Goal: Information Seeking & Learning: Learn about a topic

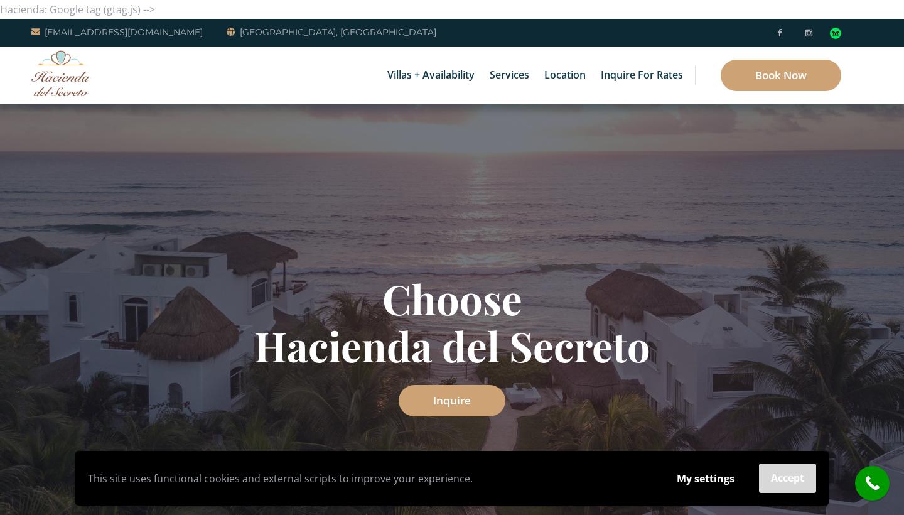
click at [647, 486] on button "Accept" at bounding box center [787, 478] width 57 height 30
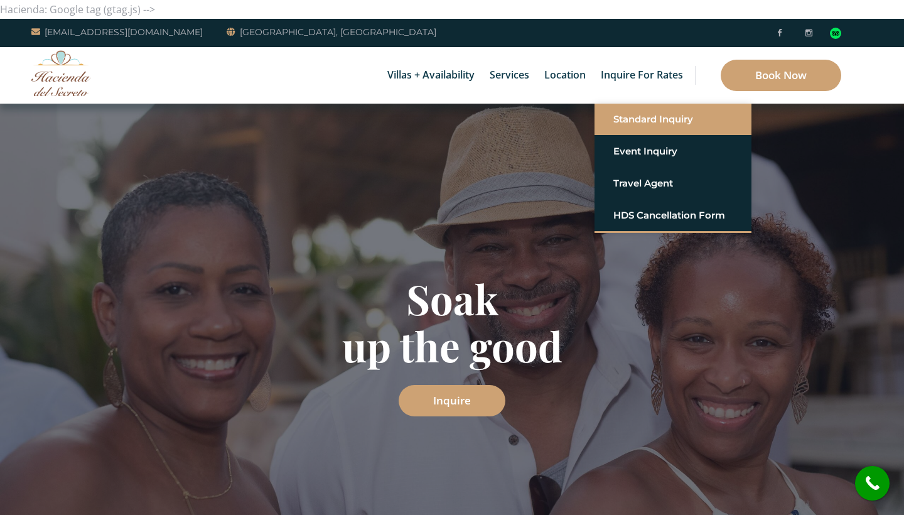
click at [640, 121] on link "Standard Inquiry" at bounding box center [672, 119] width 119 height 23
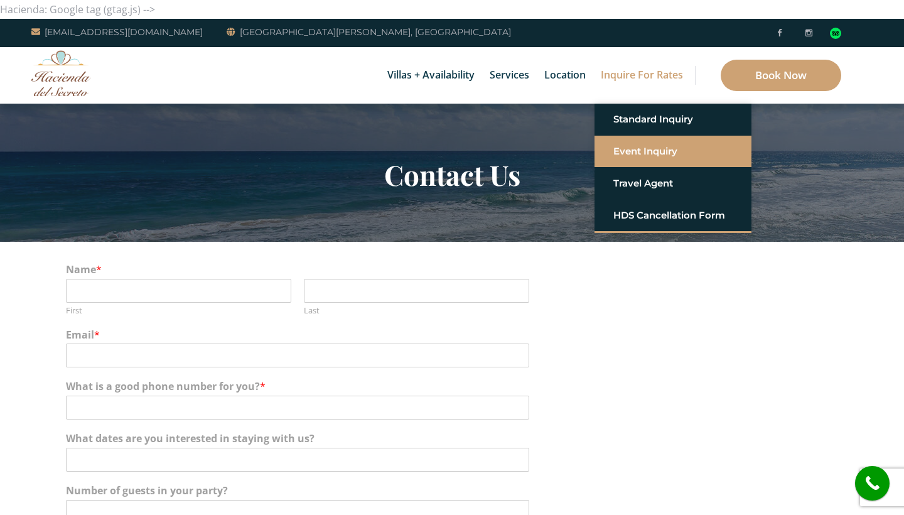
click at [633, 155] on link "Event Inquiry" at bounding box center [672, 151] width 119 height 23
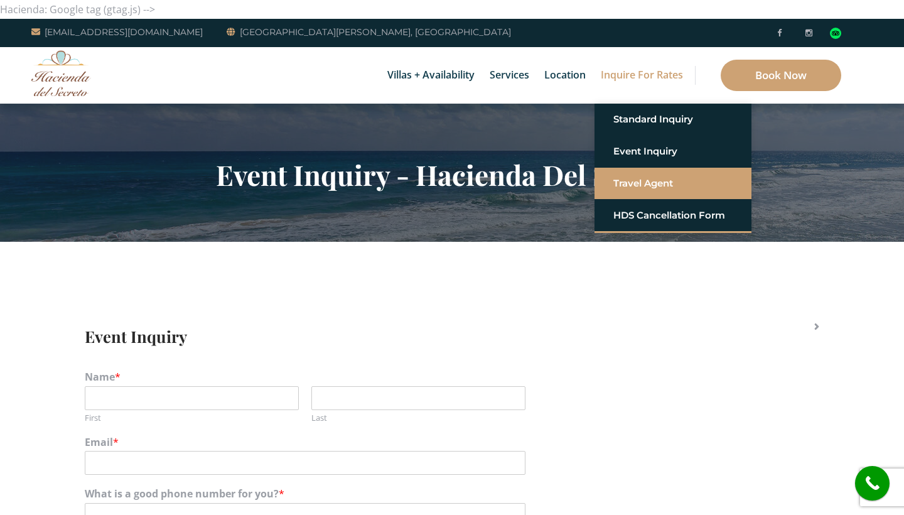
click at [642, 189] on link "Travel Agent" at bounding box center [672, 183] width 119 height 23
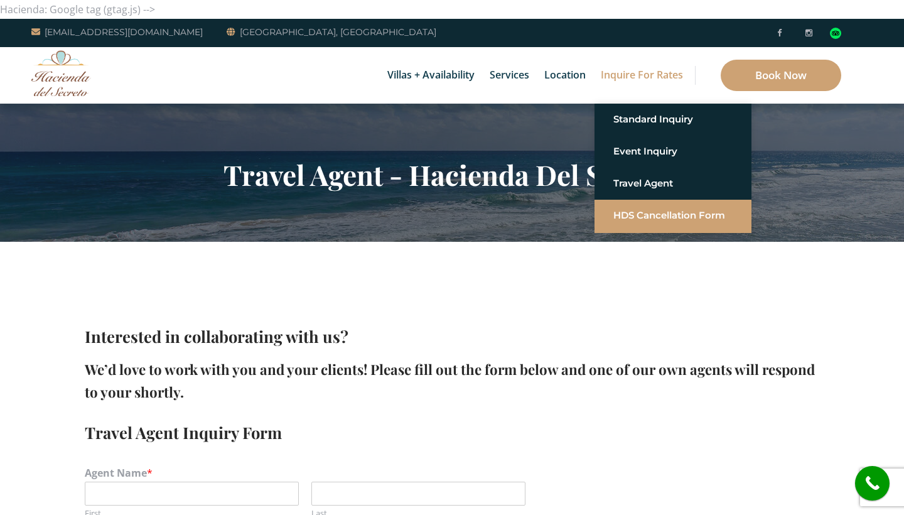
click at [643, 214] on link "HDS Cancellation Form" at bounding box center [672, 215] width 119 height 23
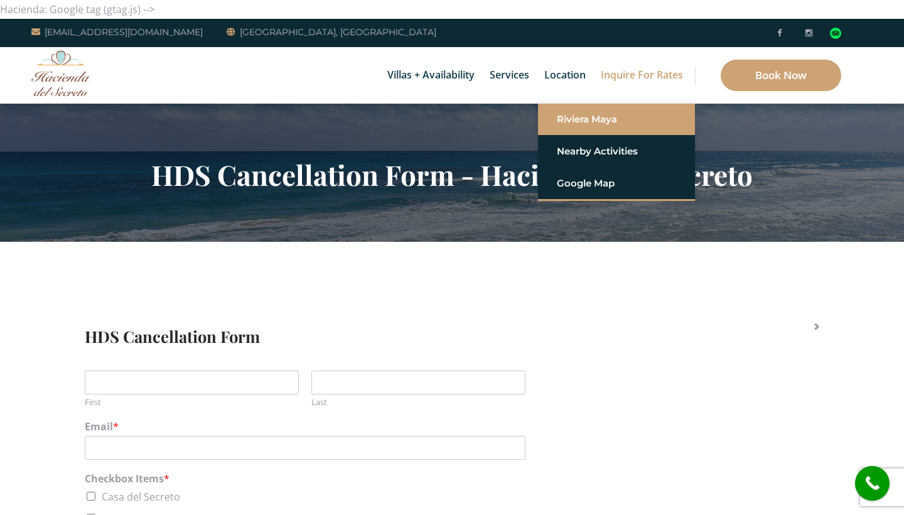
click at [563, 121] on link "Riviera Maya" at bounding box center [616, 119] width 119 height 23
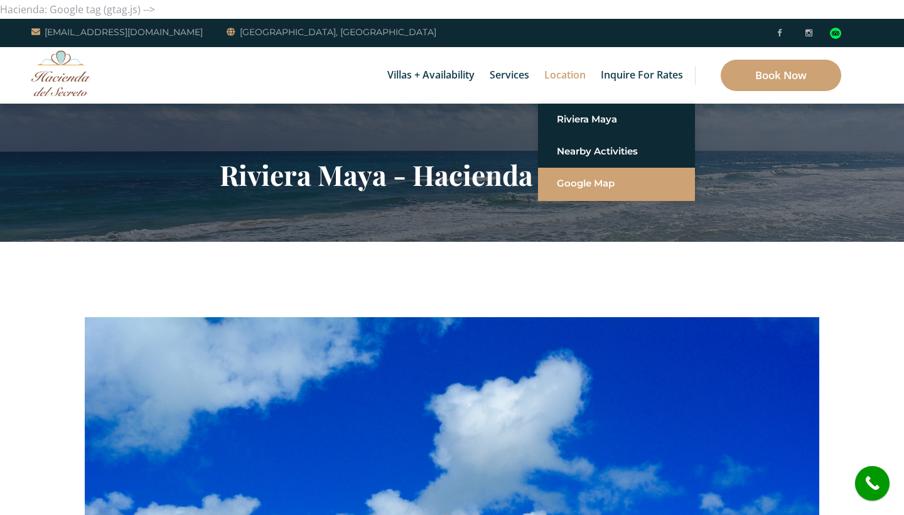
click at [570, 186] on link "Google Map" at bounding box center [616, 183] width 119 height 23
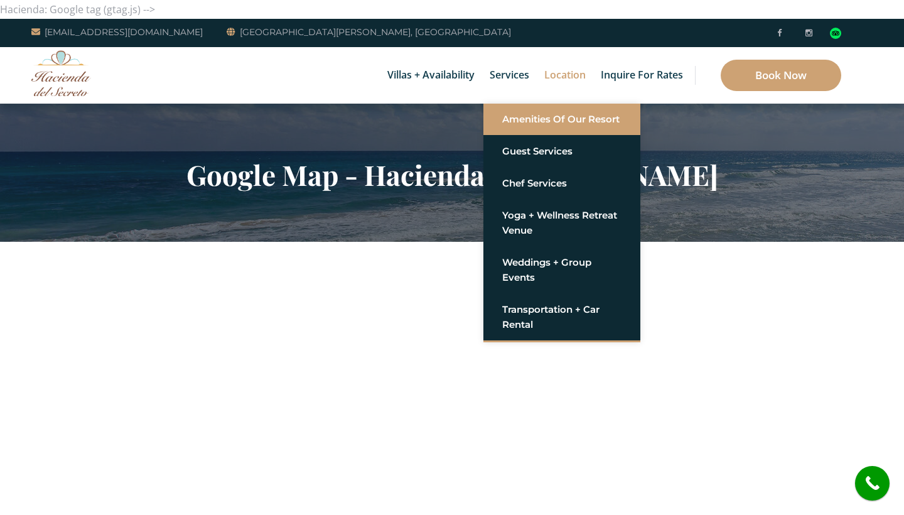
click at [512, 115] on link "Amenities of Our Resort" at bounding box center [561, 119] width 119 height 23
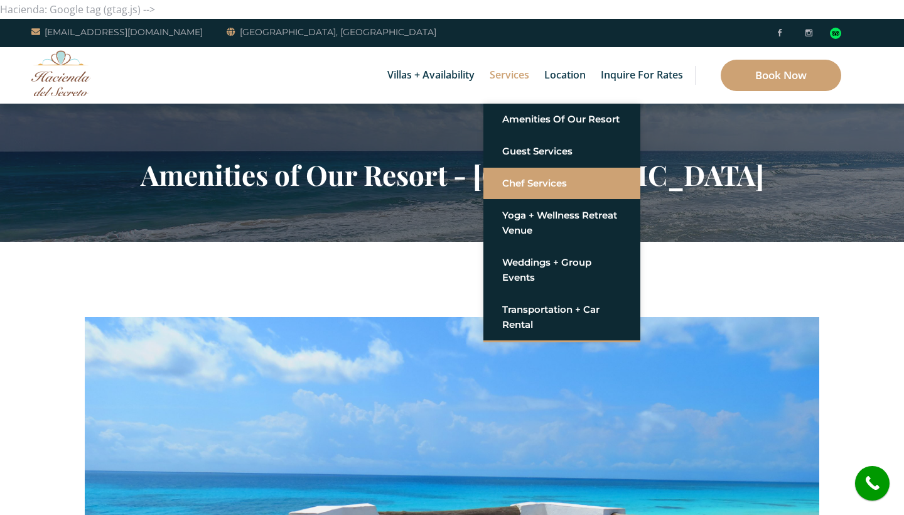
click at [524, 179] on link "Chef Services" at bounding box center [561, 183] width 119 height 23
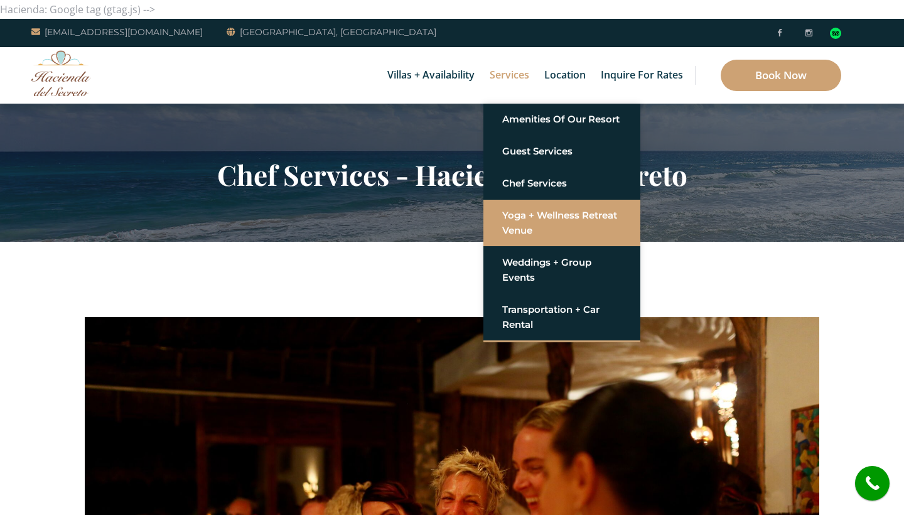
click at [520, 219] on link "Yoga + Wellness Retreat Venue" at bounding box center [561, 223] width 119 height 38
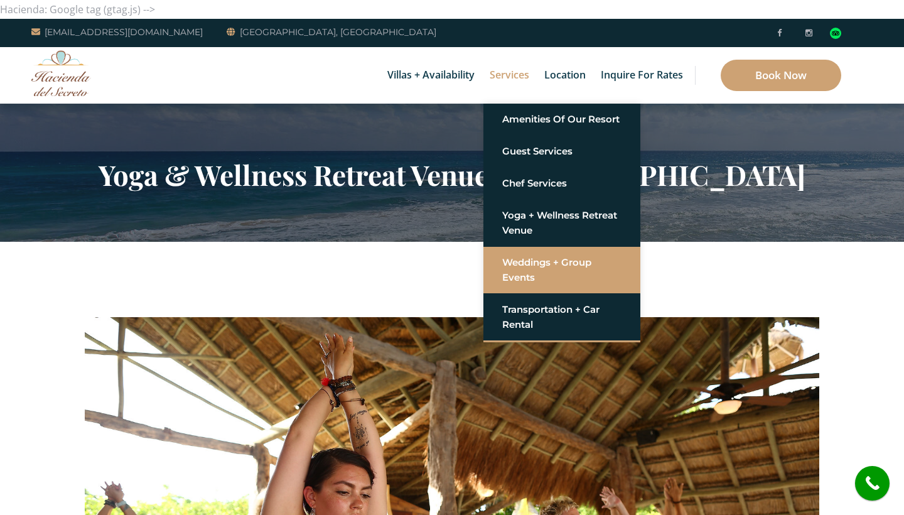
click at [522, 269] on link "Weddings + Group Events" at bounding box center [561, 270] width 119 height 38
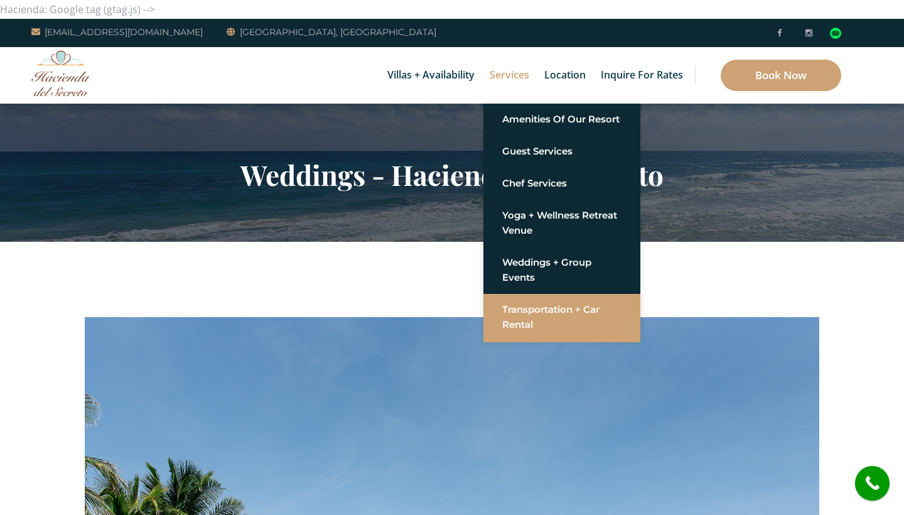
click at [520, 321] on link "Transportation + Car Rental" at bounding box center [561, 317] width 119 height 38
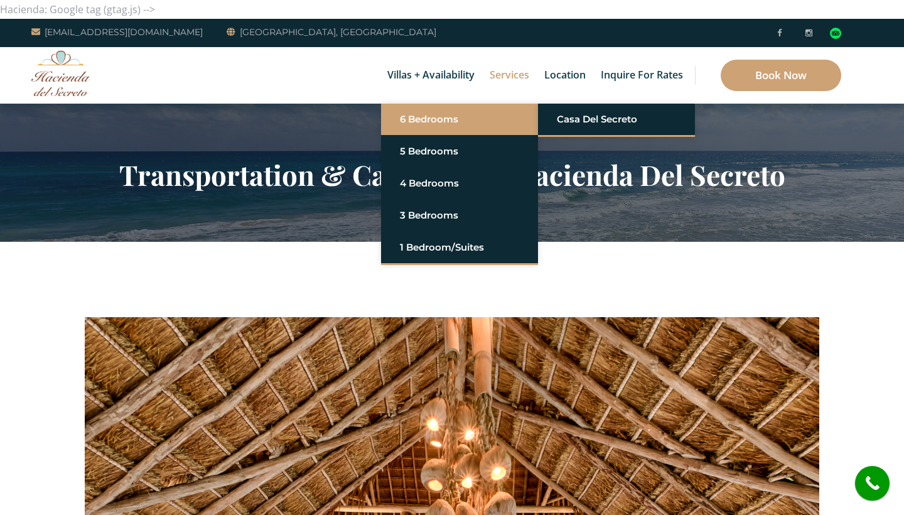
click at [439, 117] on link "6 Bedrooms" at bounding box center [459, 119] width 119 height 23
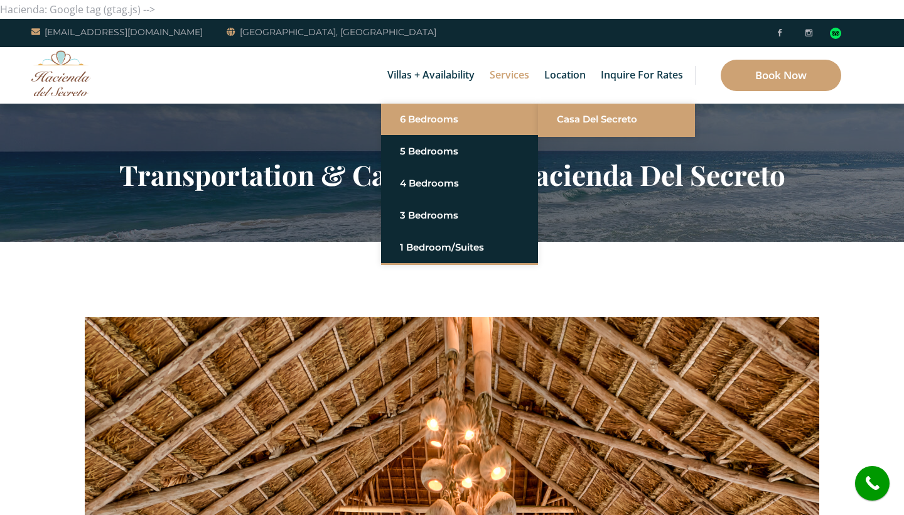
click at [589, 119] on link "Casa del Secreto" at bounding box center [616, 119] width 119 height 23
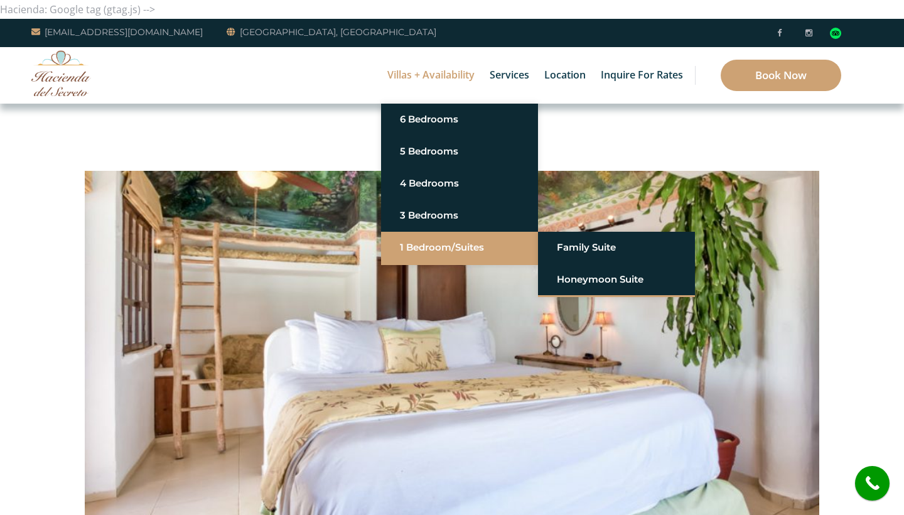
click at [443, 247] on link "1 Bedroom/Suites" at bounding box center [459, 247] width 119 height 23
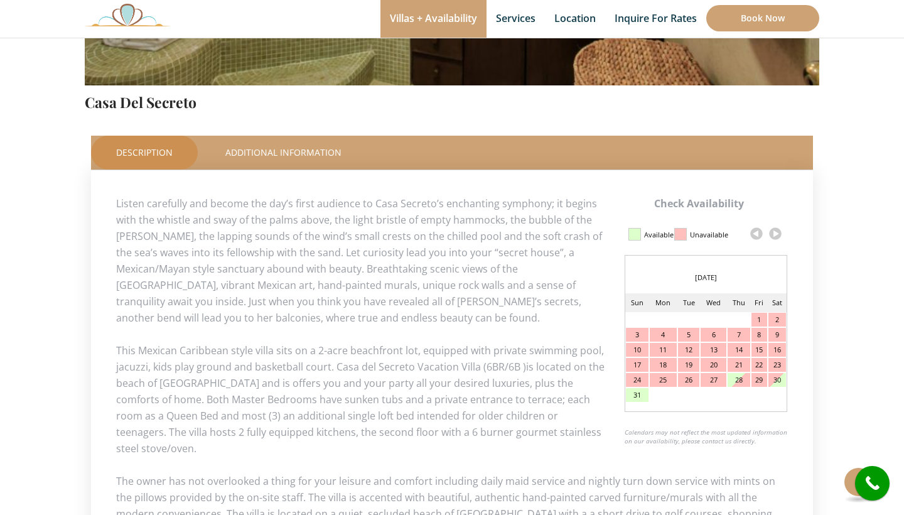
scroll to position [492, 0]
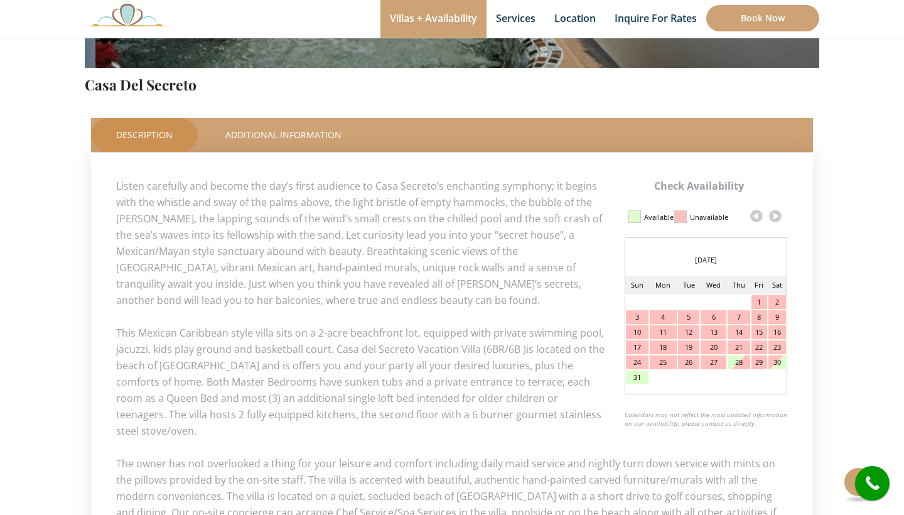
click at [778, 219] on link at bounding box center [775, 216] width 19 height 19
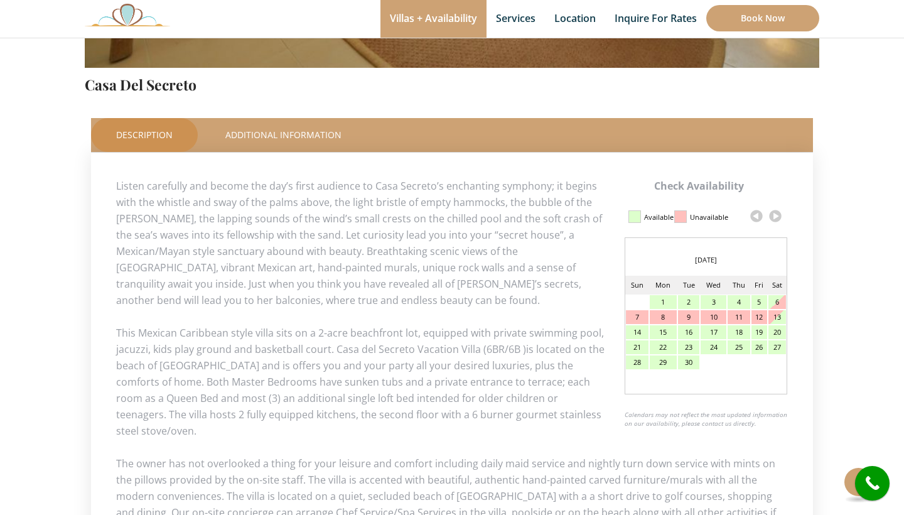
click at [776, 217] on link at bounding box center [775, 216] width 19 height 19
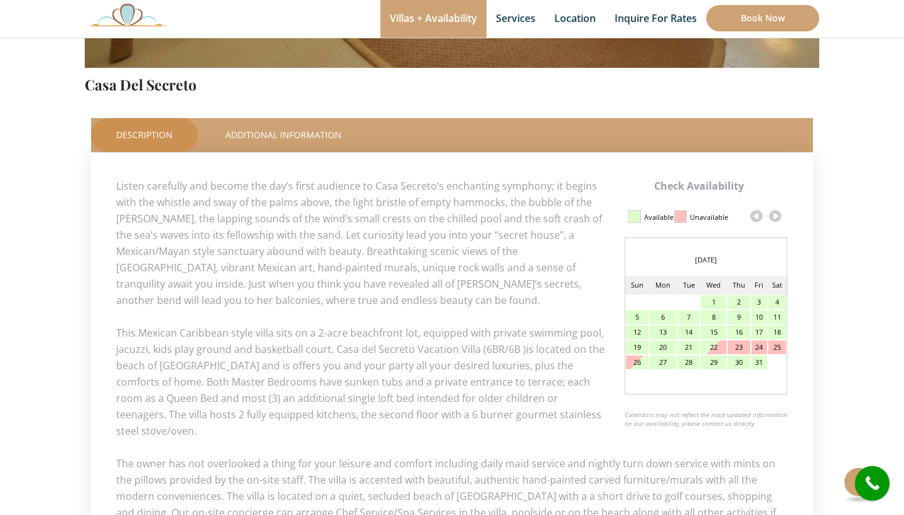
click at [776, 217] on link at bounding box center [775, 216] width 19 height 19
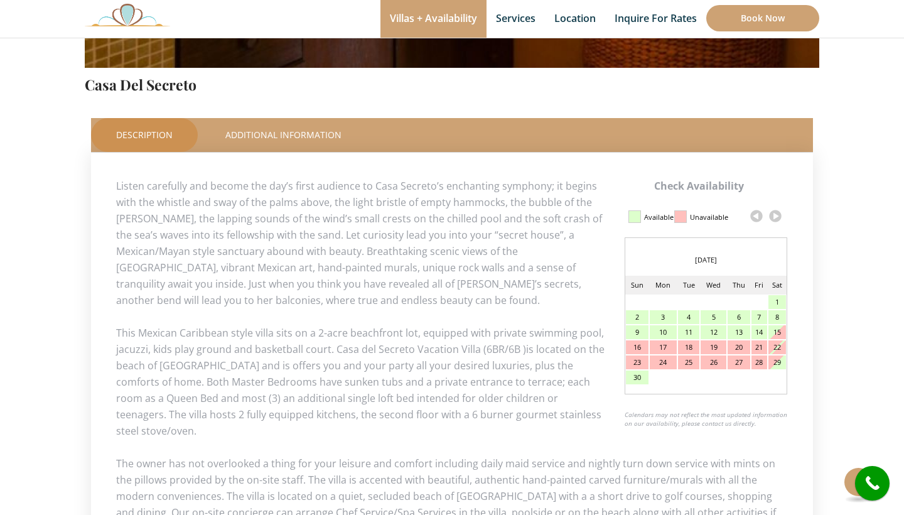
click at [775, 217] on link at bounding box center [775, 216] width 19 height 19
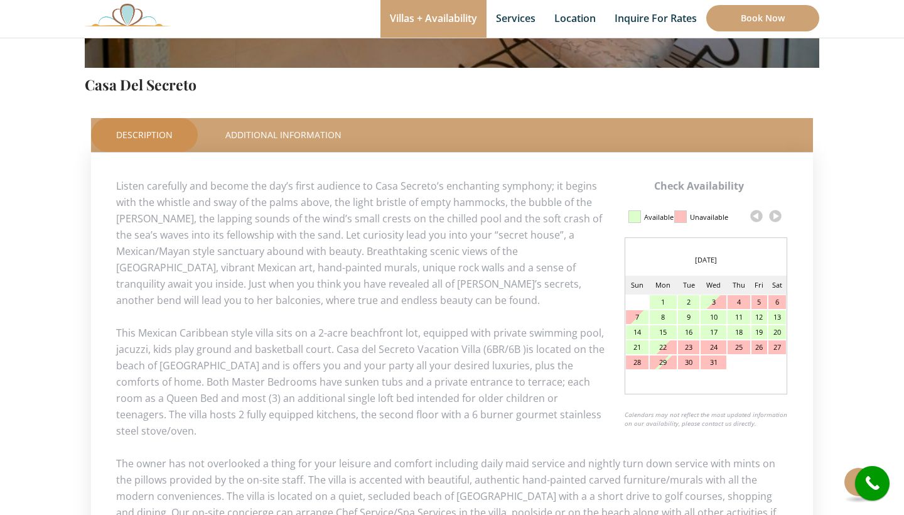
click at [773, 217] on link at bounding box center [775, 216] width 19 height 19
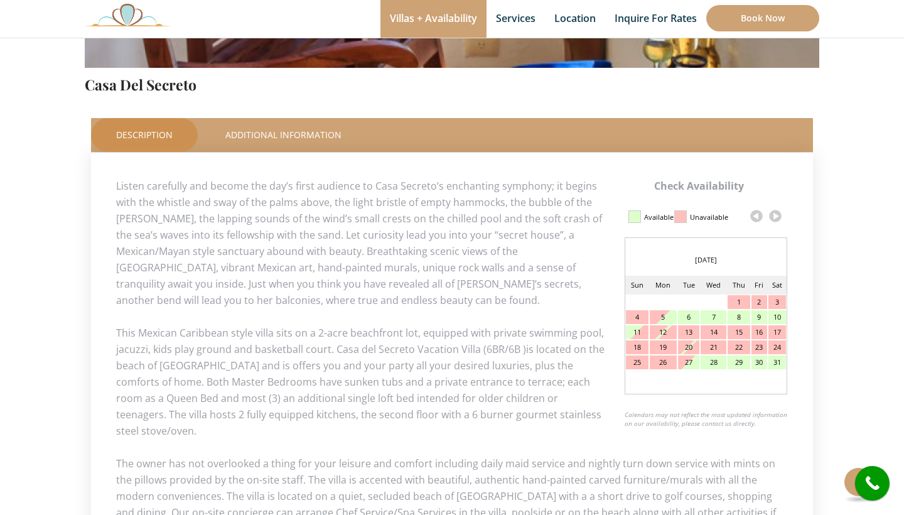
click at [776, 216] on link at bounding box center [775, 216] width 19 height 19
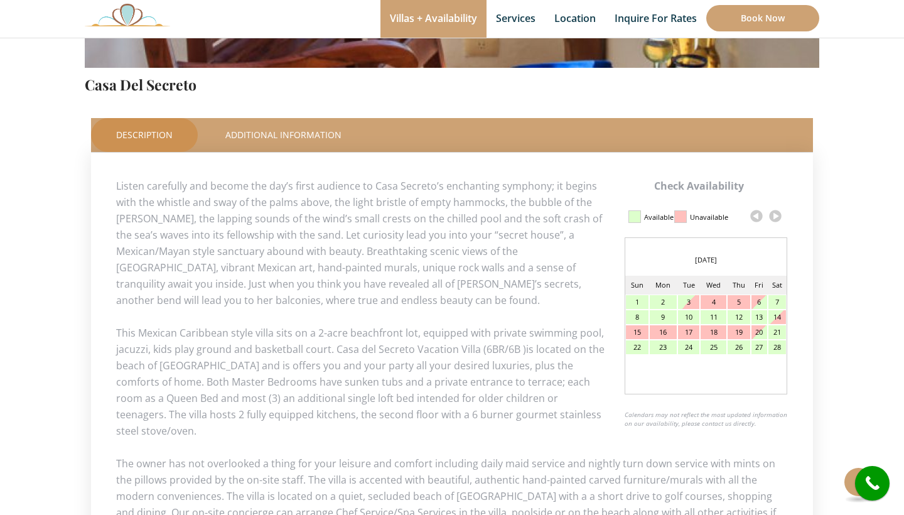
click at [776, 216] on link at bounding box center [775, 216] width 19 height 19
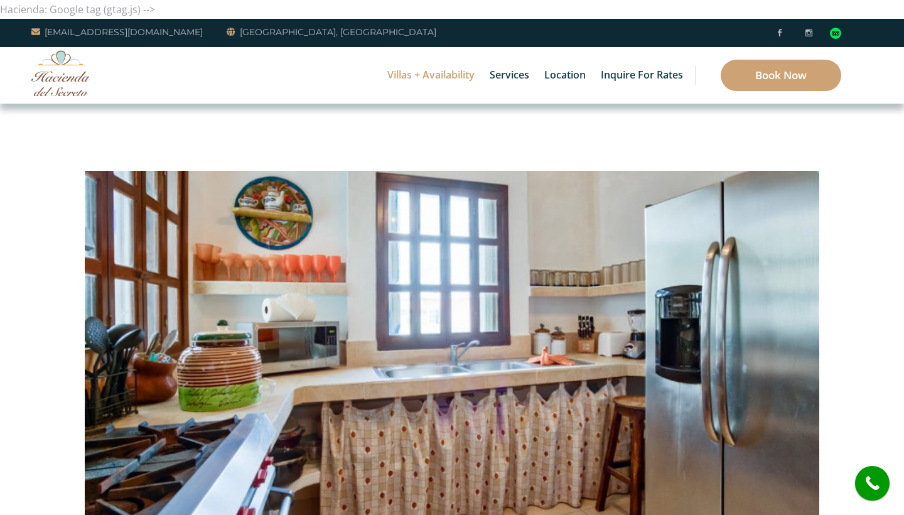
scroll to position [0, 0]
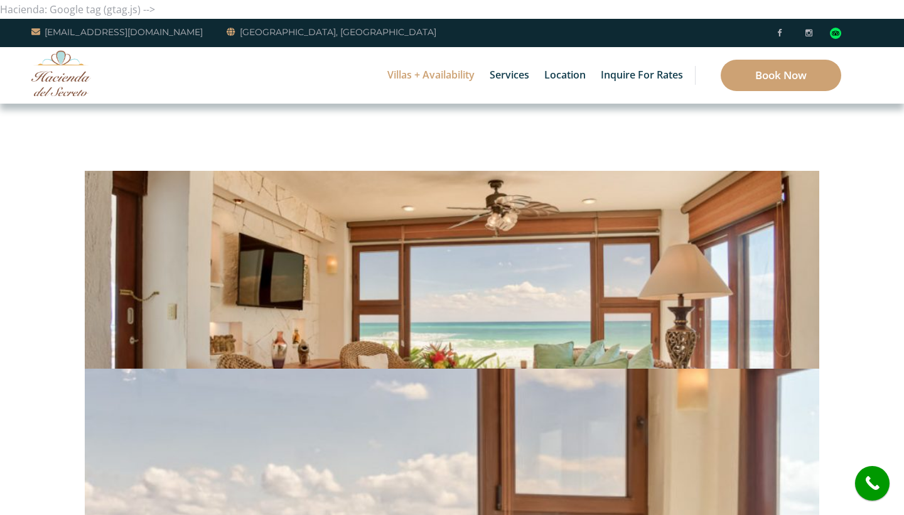
click at [311, 73] on div "Villas + Availability 6 Bedrooms Casa del Secreto 5 Bedrooms Villa Sarita Villa…" at bounding box center [452, 75] width 904 height 56
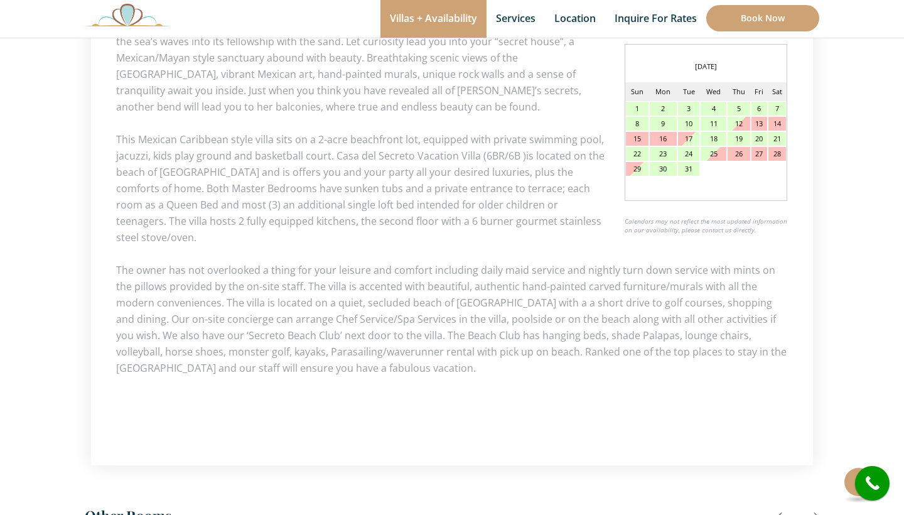
scroll to position [686, 0]
click at [847, 478] on button at bounding box center [858, 482] width 29 height 29
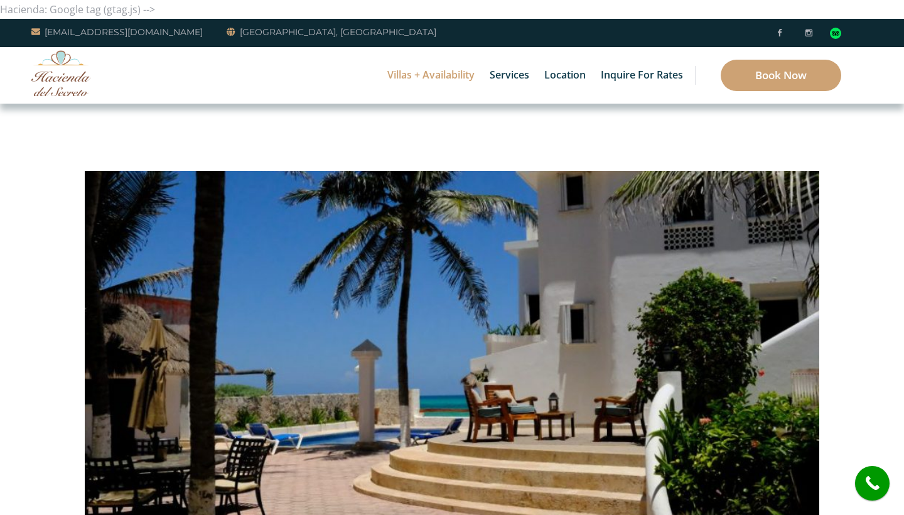
scroll to position [0, 0]
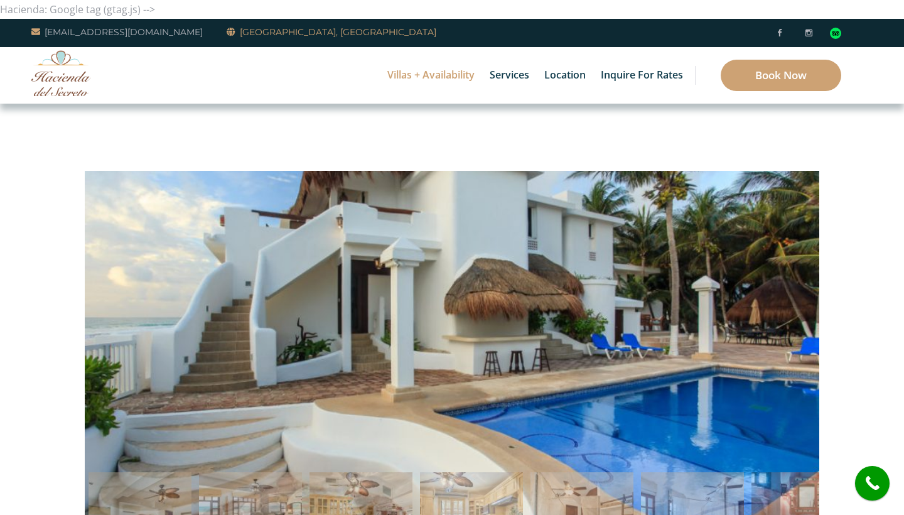
click at [264, 33] on link "[GEOGRAPHIC_DATA], [GEOGRAPHIC_DATA]" at bounding box center [332, 31] width 210 height 15
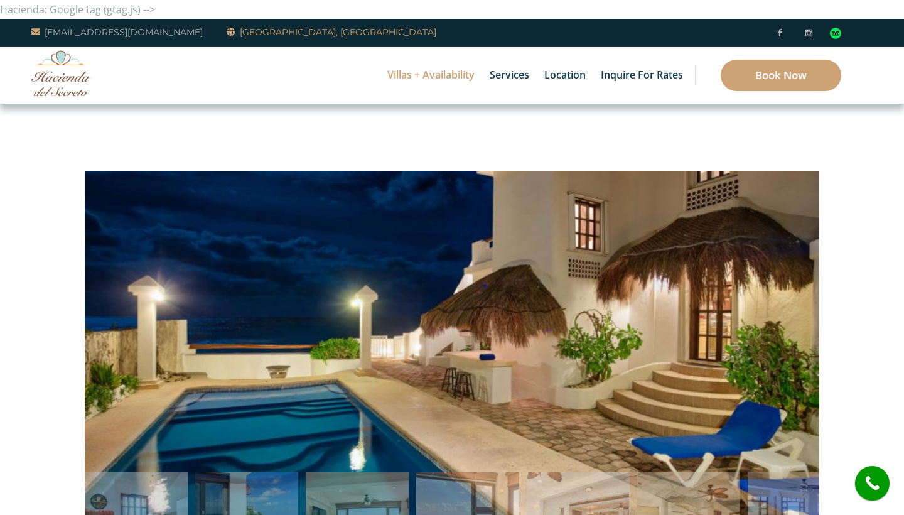
click at [227, 31] on icon at bounding box center [233, 32] width 13 height 9
click at [55, 83] on img at bounding box center [61, 73] width 60 height 46
